Goal: Transaction & Acquisition: Purchase product/service

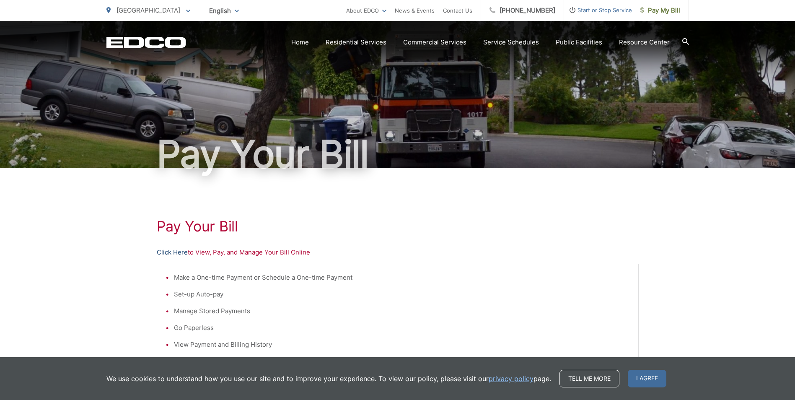
click at [177, 252] on link "Click Here" at bounding box center [172, 252] width 31 height 10
click at [665, 7] on span "Pay My Bill" at bounding box center [660, 10] width 40 height 10
click at [171, 251] on link "Click Here" at bounding box center [172, 252] width 31 height 10
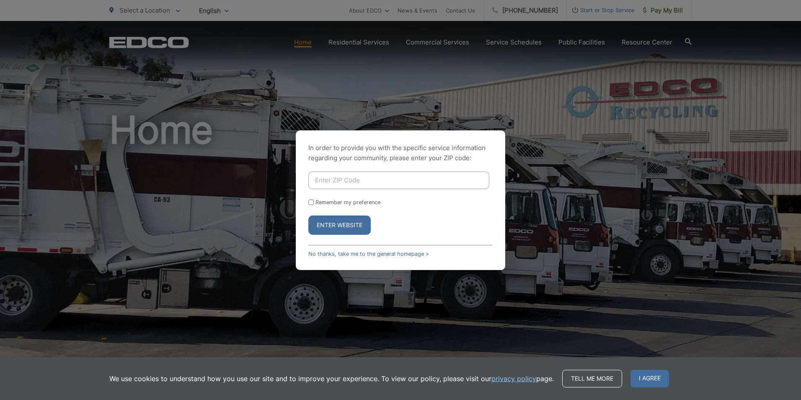
click at [332, 181] on input "Enter ZIP Code" at bounding box center [398, 180] width 181 height 18
type input "92115"
click at [308, 215] on button "Enter Website" at bounding box center [339, 224] width 62 height 19
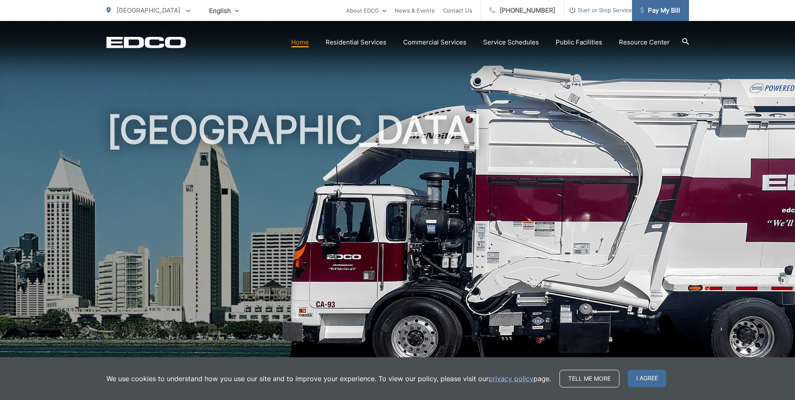
click at [665, 16] on link "Pay My Bill" at bounding box center [660, 10] width 57 height 21
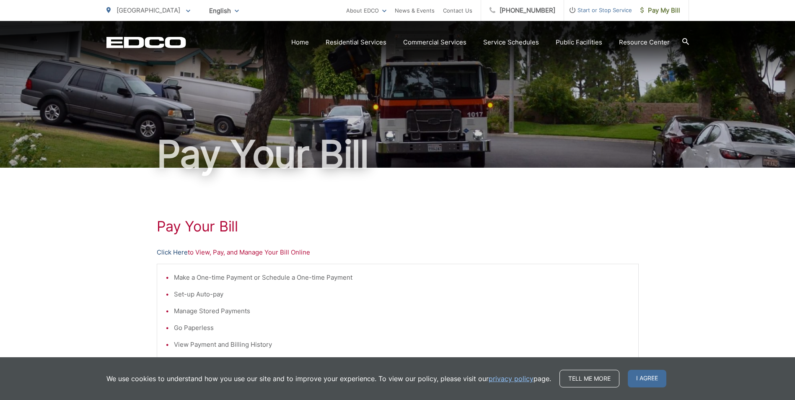
click at [173, 254] on link "Click Here" at bounding box center [172, 252] width 31 height 10
